Goal: Information Seeking & Learning: Learn about a topic

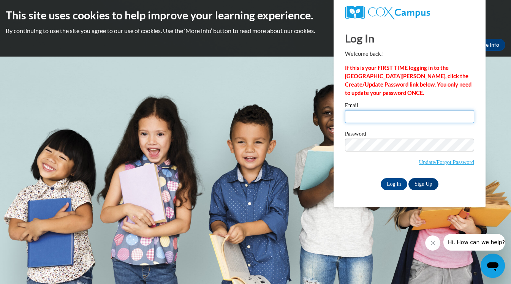
type input "sawyerlinbraun@gmail.com"
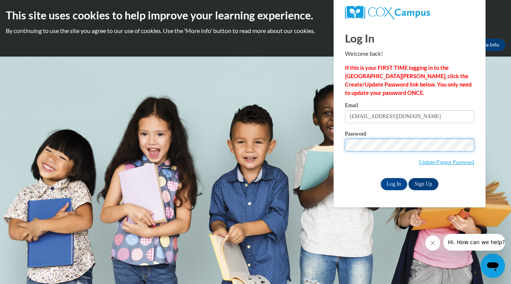
click at [393, 183] on input "Log In" at bounding box center [394, 184] width 27 height 12
click at [392, 182] on input "Log In" at bounding box center [394, 184] width 27 height 12
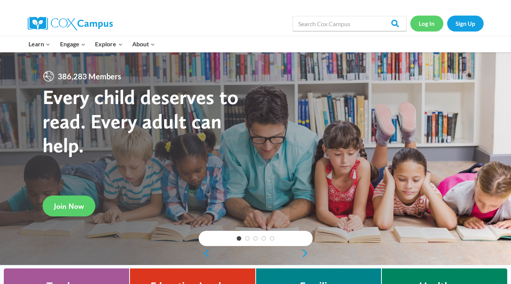
click at [428, 25] on link "Log In" at bounding box center [426, 24] width 33 height 16
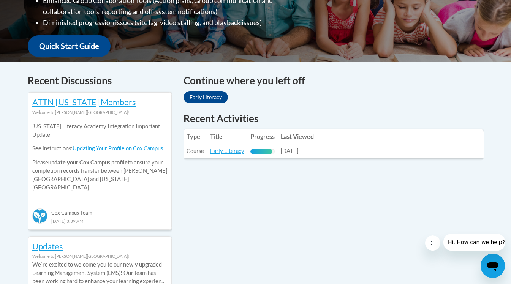
scroll to position [288, 0]
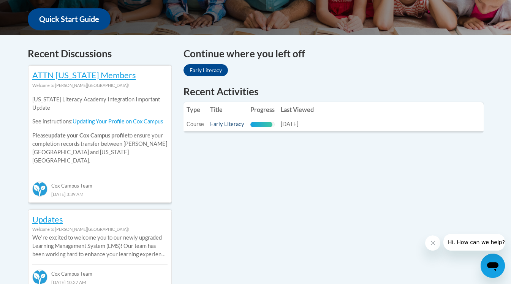
click at [227, 124] on link "Early Literacy" at bounding box center [227, 124] width 34 height 6
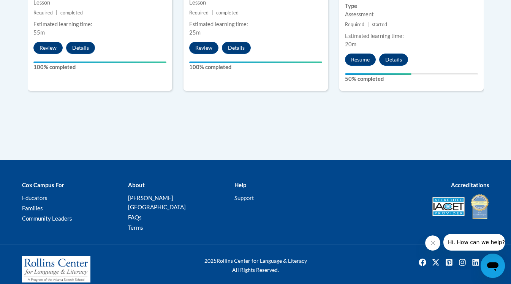
scroll to position [571, 0]
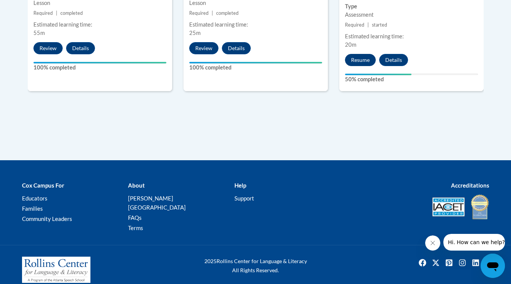
click at [365, 60] on button "Resume" at bounding box center [360, 60] width 31 height 12
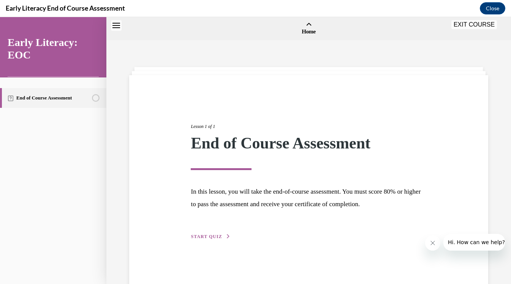
scroll to position [24, 0]
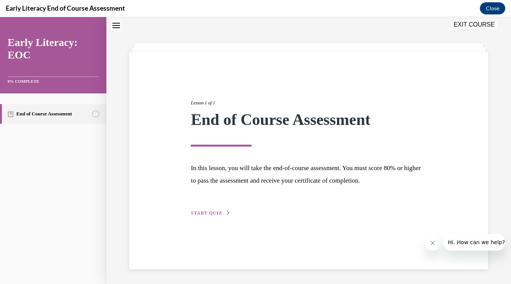
click at [209, 212] on span "START QUIZ" at bounding box center [206, 213] width 31 height 5
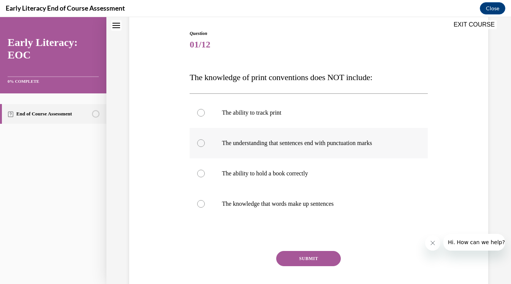
scroll to position [59, 0]
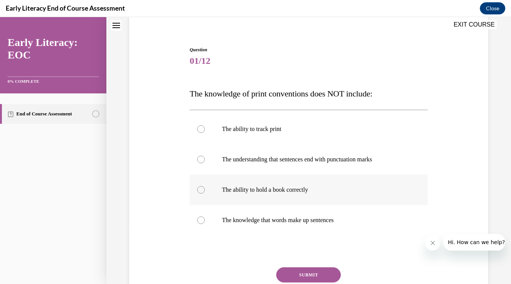
click at [275, 194] on div at bounding box center [309, 190] width 238 height 30
click at [290, 276] on button "SUBMIT" at bounding box center [308, 275] width 65 height 15
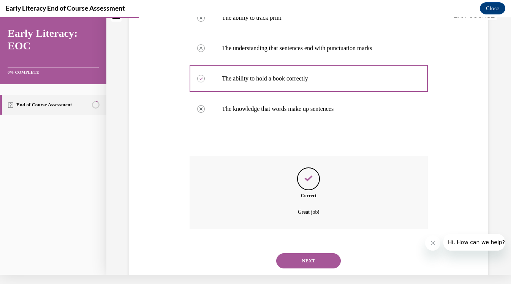
scroll to position [172, 0]
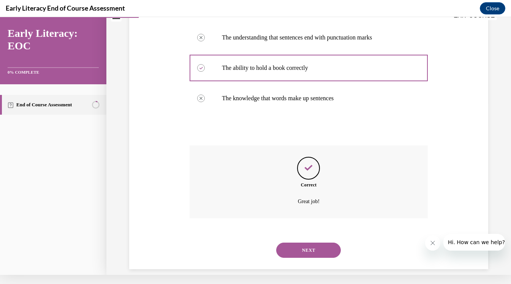
click at [306, 243] on button "NEXT" at bounding box center [308, 250] width 65 height 15
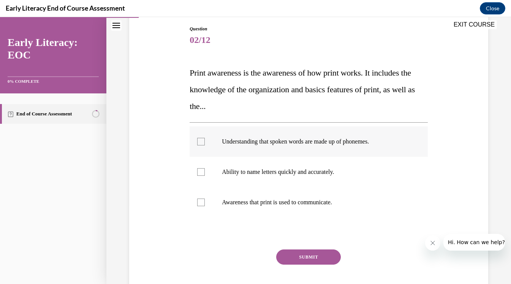
scroll to position [73, 0]
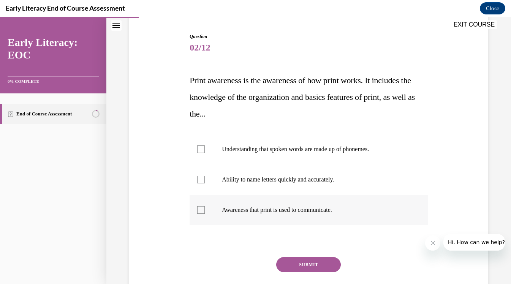
click at [315, 208] on p "Awareness that print is used to communicate." at bounding box center [315, 210] width 187 height 8
click at [320, 263] on button "SUBMIT" at bounding box center [308, 264] width 65 height 15
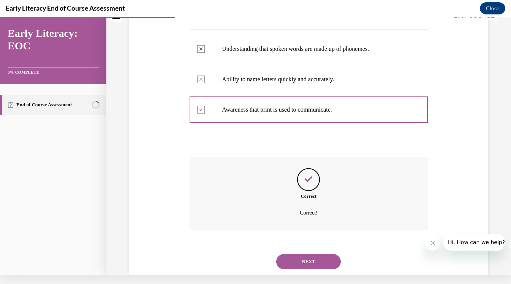
scroll to position [175, 0]
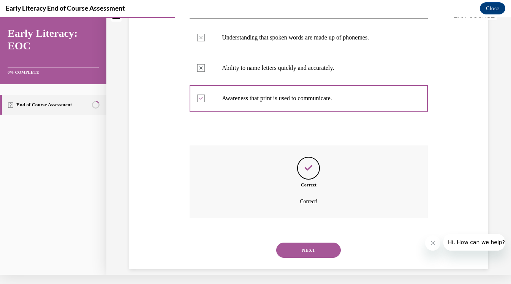
click at [316, 243] on button "NEXT" at bounding box center [308, 250] width 65 height 15
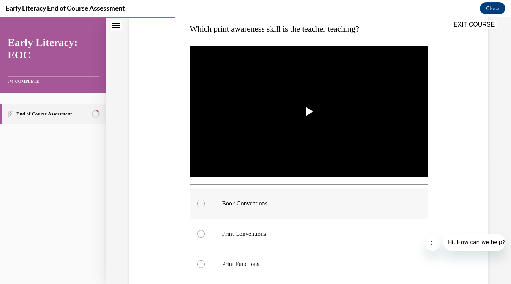
scroll to position [126, 0]
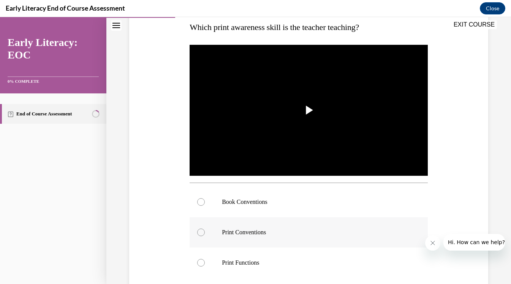
click at [335, 237] on div at bounding box center [309, 232] width 238 height 30
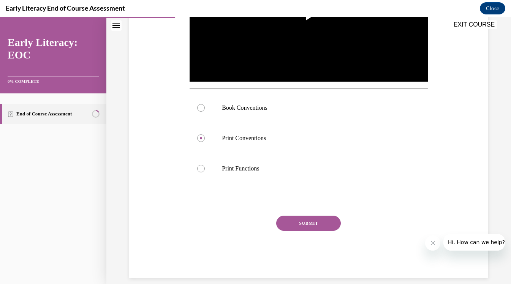
click at [334, 226] on button "SUBMIT" at bounding box center [308, 223] width 65 height 15
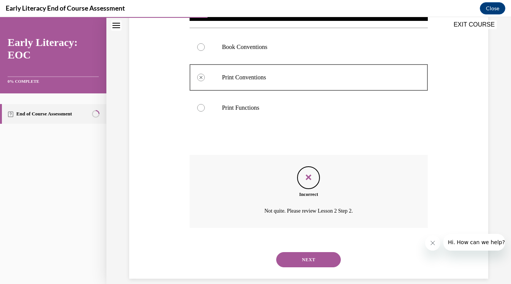
scroll to position [281, 0]
click at [262, 114] on div at bounding box center [309, 107] width 238 height 30
click at [313, 252] on button "NEXT" at bounding box center [308, 259] width 65 height 15
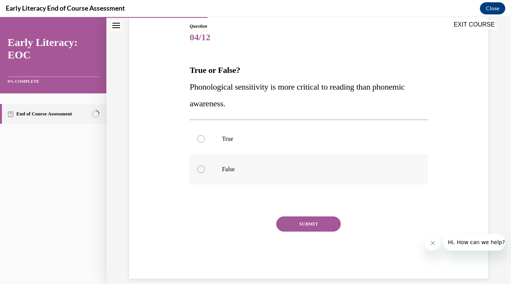
click at [254, 169] on p "False" at bounding box center [315, 170] width 187 height 8
click at [292, 227] on button "SUBMIT" at bounding box center [308, 224] width 65 height 15
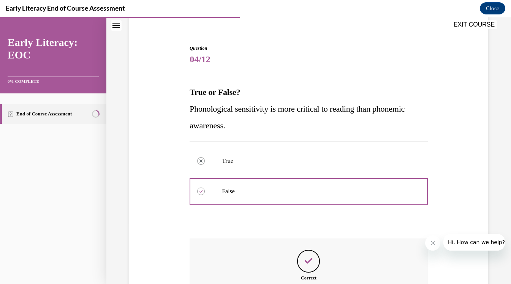
scroll to position [145, 0]
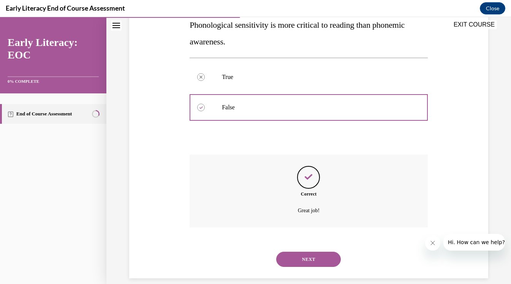
click at [302, 254] on button "NEXT" at bounding box center [308, 259] width 65 height 15
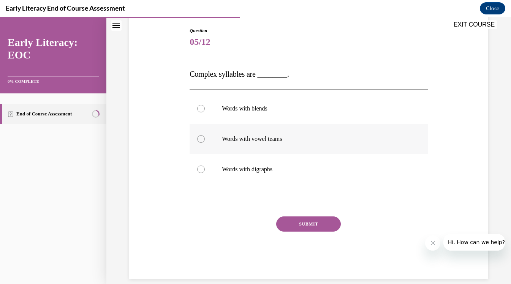
click at [274, 138] on p "Words with vowel teams" at bounding box center [315, 139] width 187 height 8
click at [296, 227] on button "SUBMIT" at bounding box center [308, 224] width 65 height 15
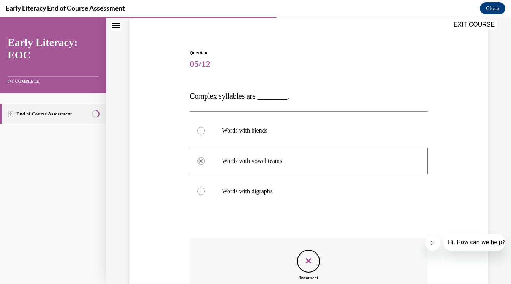
scroll to position [142, 0]
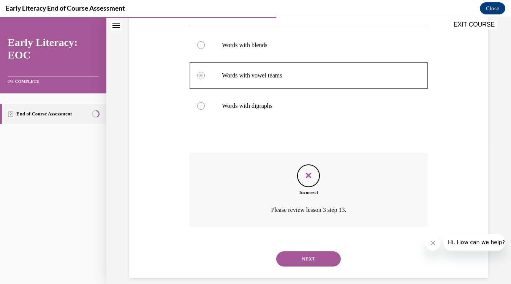
click at [303, 252] on button "NEXT" at bounding box center [308, 259] width 65 height 15
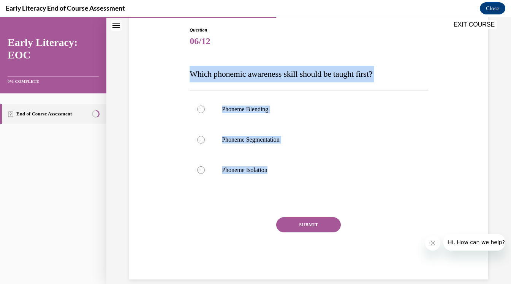
drag, startPoint x: 187, startPoint y: 70, endPoint x: 284, endPoint y: 190, distance: 153.8
click at [284, 190] on div "Question 06/12 Which phonemic awareness skill should be taught first? Phoneme B…" at bounding box center [308, 142] width 363 height 276
copy div "Which phonemic awareness skill should be taught first? Phoneme Blending Phoneme…"
click at [247, 168] on p "Phoneme Isolation" at bounding box center [315, 170] width 187 height 8
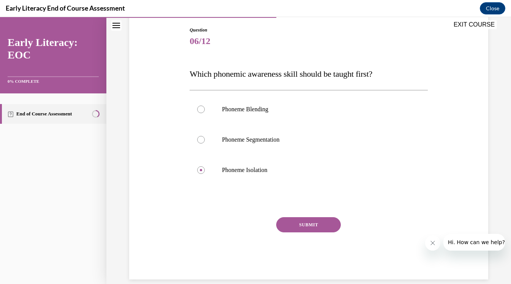
click at [292, 224] on button "SUBMIT" at bounding box center [308, 224] width 65 height 15
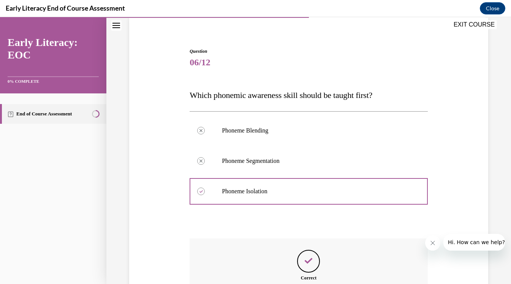
scroll to position [142, 0]
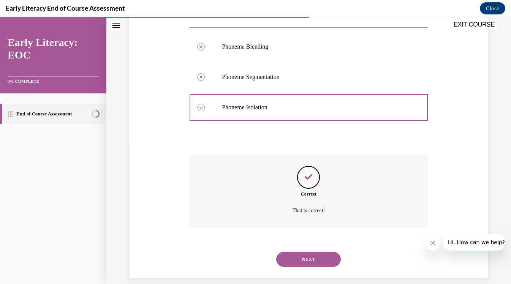
click at [297, 252] on button "NEXT" at bounding box center [308, 259] width 65 height 15
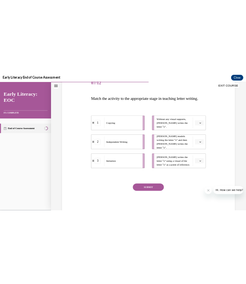
scroll to position [89, 0]
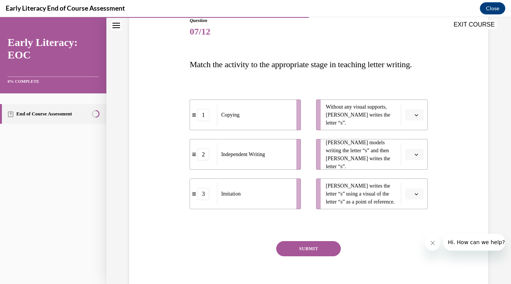
click at [414, 121] on button "button" at bounding box center [414, 114] width 19 height 11
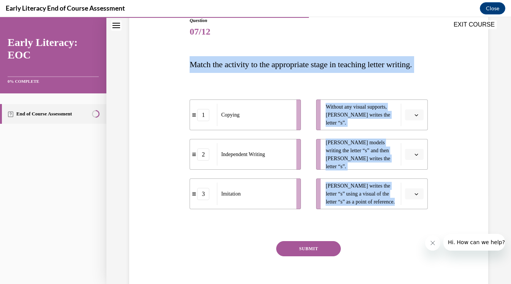
drag, startPoint x: 189, startPoint y: 61, endPoint x: 6, endPoint y: 20, distance: 187.5
click at [432, 239] on div "Question 07/12 Match the activity to the appropriate stage in teaching letter w…" at bounding box center [308, 148] width 363 height 309
copy div "Match the activity to the appropriate stage in teaching letter writing. 1 Copyi…"
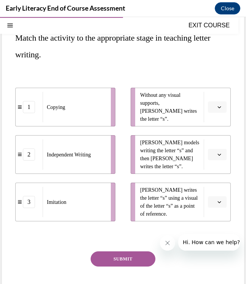
click at [178, 119] on span "Without any visual supports, [PERSON_NAME] writes the letter “s”." at bounding box center [170, 107] width 60 height 32
click at [216, 106] on span "button" at bounding box center [218, 107] width 5 height 5
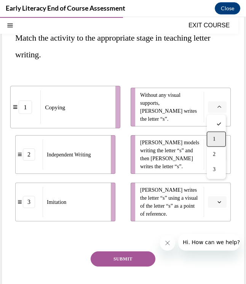
click at [216, 134] on div "1" at bounding box center [215, 139] width 19 height 15
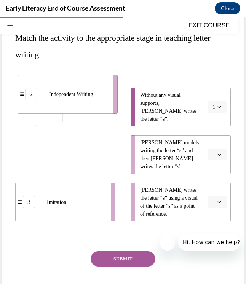
drag, startPoint x: 23, startPoint y: 158, endPoint x: 26, endPoint y: 97, distance: 60.5
click at [26, 97] on div "2" at bounding box center [31, 94] width 12 height 12
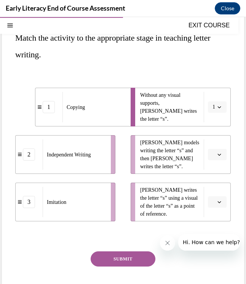
click at [22, 124] on ul "1 Copying 2 Independent Writing 3 Imitation" at bounding box center [69, 155] width 108 height 134
click at [212, 152] on span "Please select an option" at bounding box center [213, 155] width 3 height 8
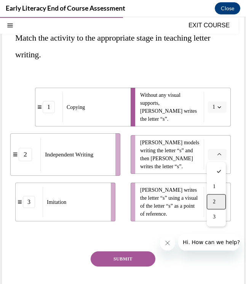
click at [212, 200] on span "2" at bounding box center [213, 202] width 3 height 6
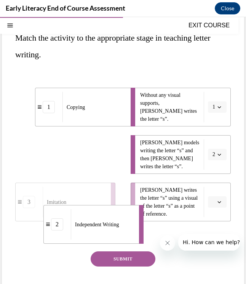
drag, startPoint x: 48, startPoint y: 157, endPoint x: 53, endPoint y: 230, distance: 73.6
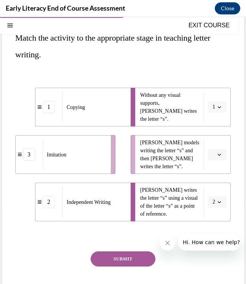
click at [217, 205] on button "2" at bounding box center [217, 202] width 19 height 11
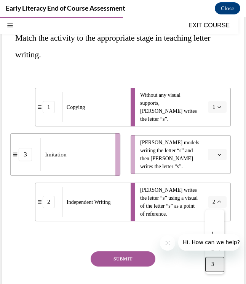
click at [209, 266] on div "3" at bounding box center [214, 264] width 19 height 15
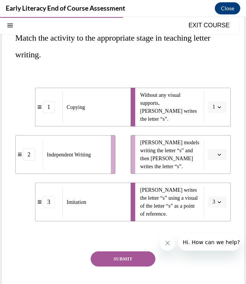
click at [220, 157] on span "button" at bounding box center [218, 154] width 5 height 5
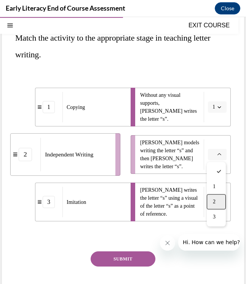
click at [214, 197] on div "2" at bounding box center [215, 202] width 19 height 15
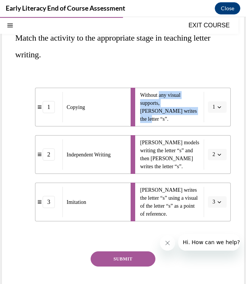
drag, startPoint x: 160, startPoint y: 99, endPoint x: 198, endPoint y: 116, distance: 41.0
click at [198, 116] on span "Without any visual supports, [PERSON_NAME] writes the letter “s”." at bounding box center [170, 107] width 60 height 32
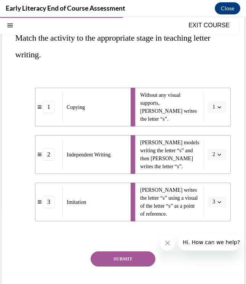
click at [212, 110] on span "1" at bounding box center [213, 107] width 3 height 8
click at [216, 124] on div at bounding box center [214, 124] width 19 height 15
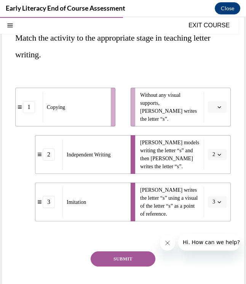
click at [217, 156] on icon "button" at bounding box center [219, 155] width 4 height 4
click at [217, 172] on div at bounding box center [214, 171] width 19 height 15
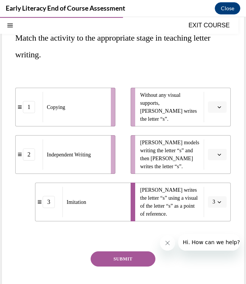
click at [217, 203] on span "button" at bounding box center [218, 202] width 5 height 5
click at [215, 218] on div at bounding box center [214, 219] width 19 height 15
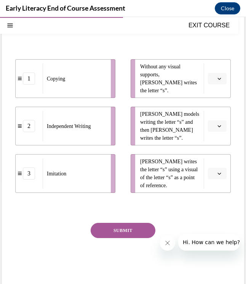
scroll to position [117, 0]
